Goal: Information Seeking & Learning: Check status

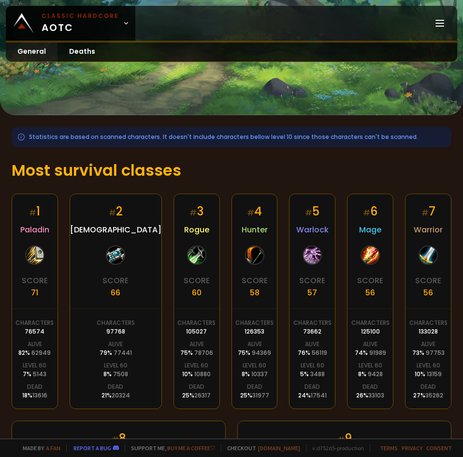
scroll to position [193, 0]
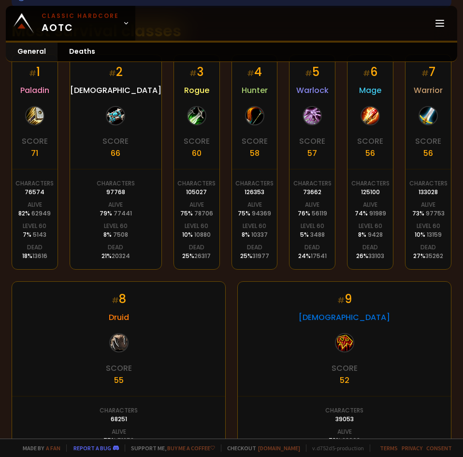
click at [36, 190] on div "76574" at bounding box center [35, 192] width 20 height 9
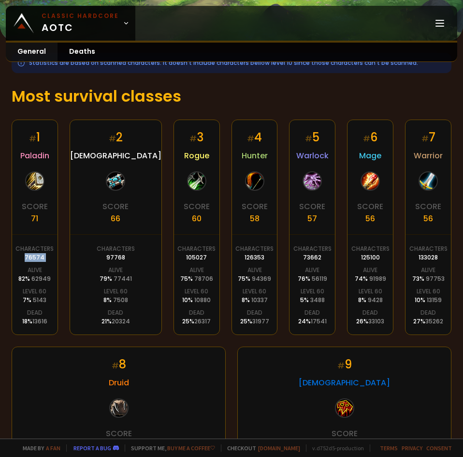
scroll to position [145, 0]
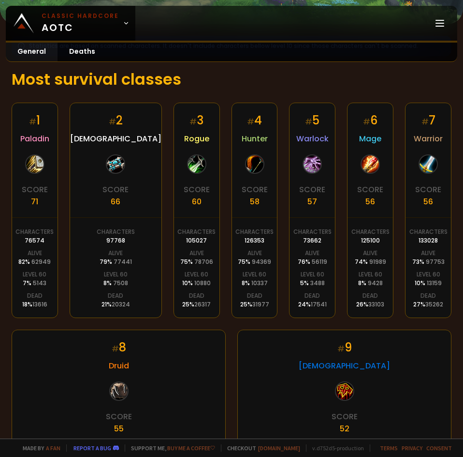
click at [28, 278] on div "Level 60" at bounding box center [35, 274] width 24 height 9
click at [29, 278] on div "Level 60" at bounding box center [35, 274] width 24 height 9
click at [311, 285] on span "3488" at bounding box center [318, 283] width 15 height 8
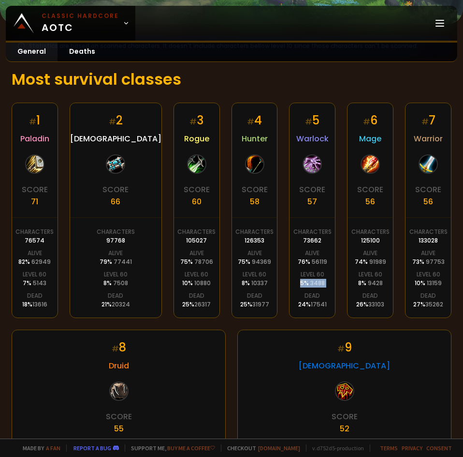
click at [311, 285] on span "3488" at bounding box center [318, 283] width 15 height 8
